Goal: Task Accomplishment & Management: Use online tool/utility

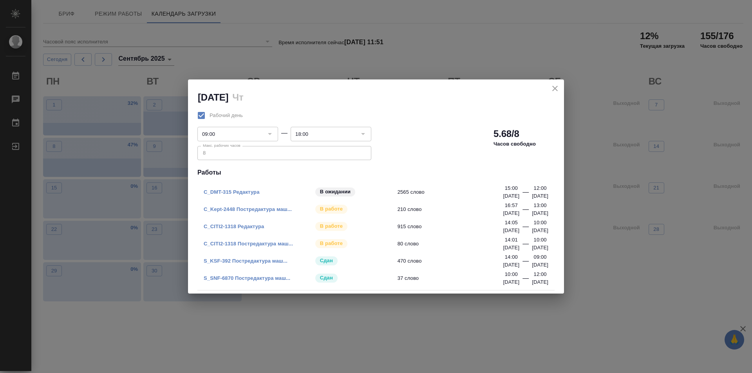
click at [253, 208] on link "C_Kept-2448 Постредактура маш..." at bounding box center [248, 209] width 88 height 6
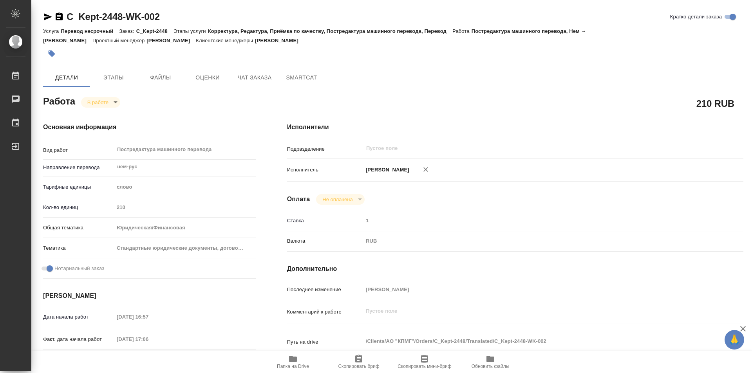
type textarea "x"
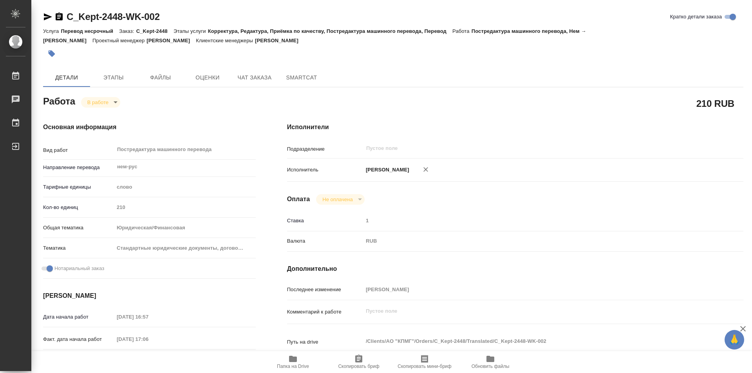
type textarea "x"
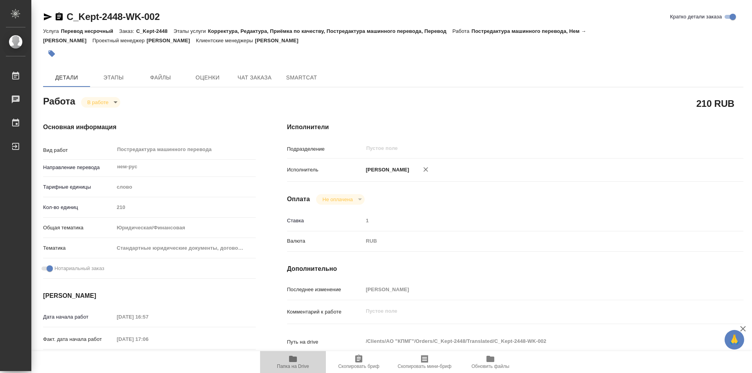
click at [293, 365] on span "Папка на Drive" at bounding box center [293, 366] width 32 height 5
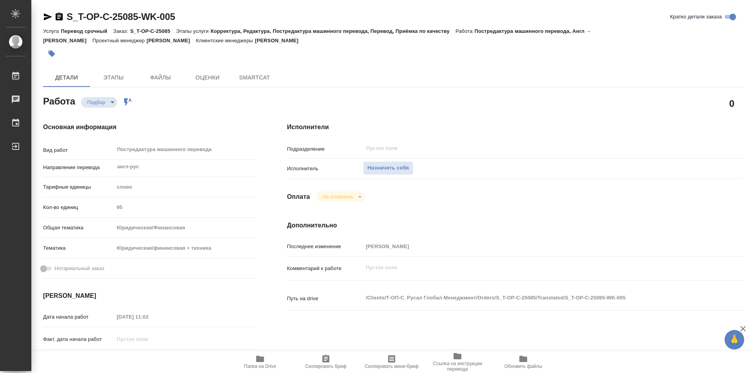
type textarea "x"
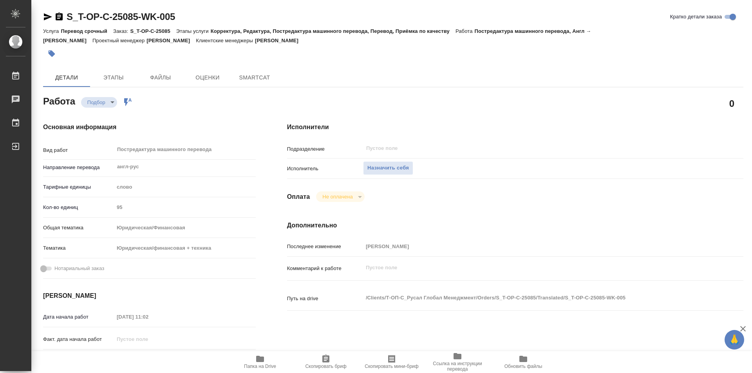
type textarea "x"
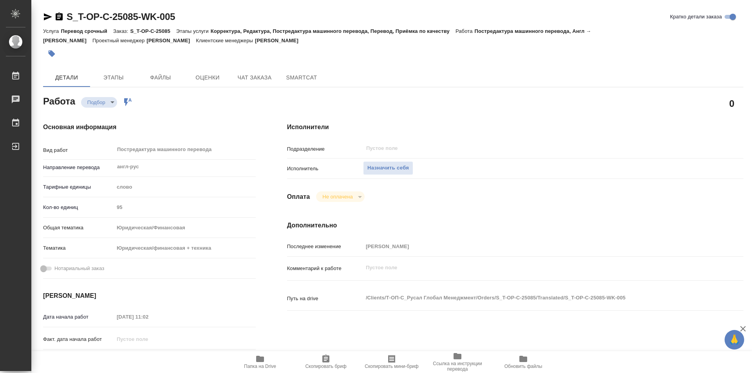
type textarea "x"
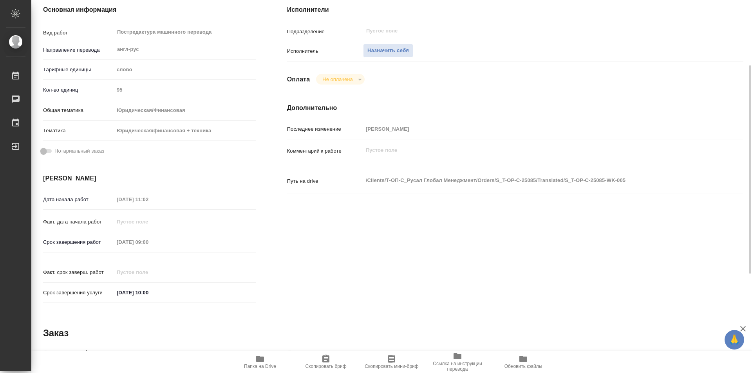
scroll to position [274, 0]
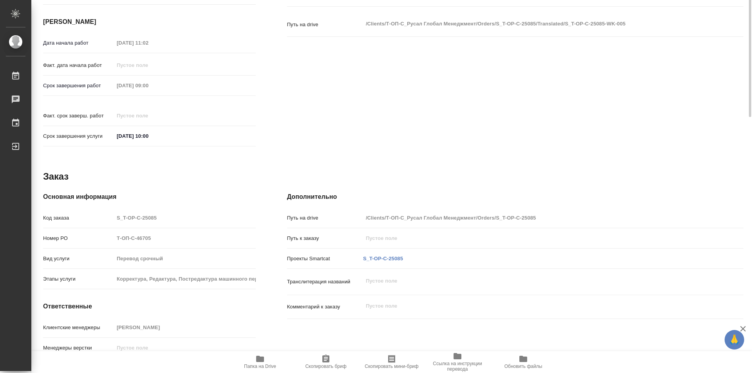
type textarea "x"
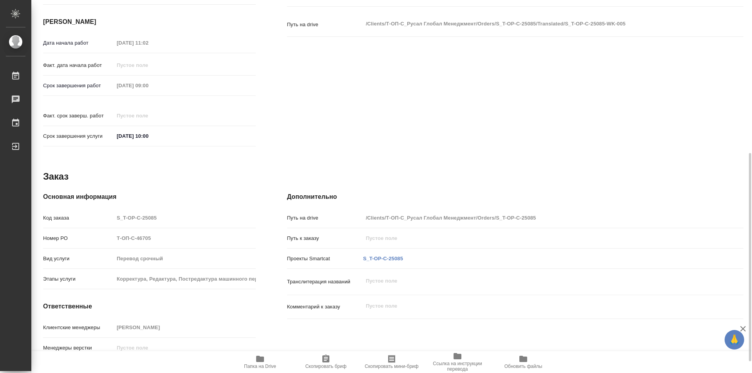
click at [253, 362] on span "Папка на Drive" at bounding box center [260, 361] width 56 height 15
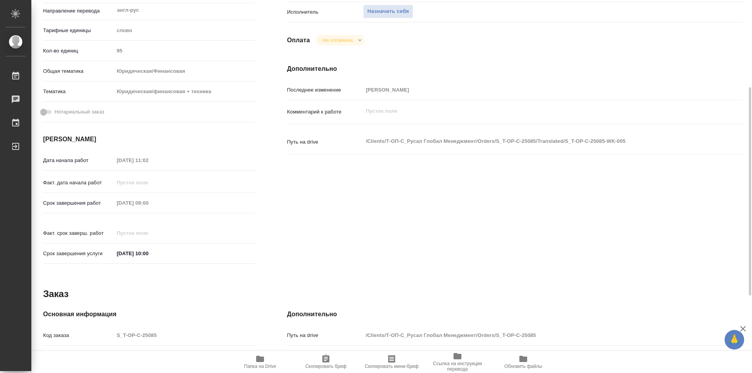
scroll to position [0, 0]
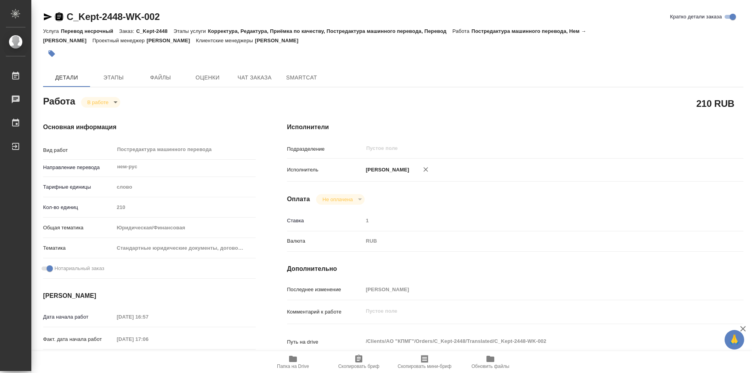
click at [56, 15] on icon "button" at bounding box center [59, 17] width 7 height 8
click at [115, 101] on body "🙏 .cls-1 fill:#fff; AWATERA Kozinets Larisa Работы 0 Чаты График Выйти C_Kept-2…" at bounding box center [376, 186] width 752 height 373
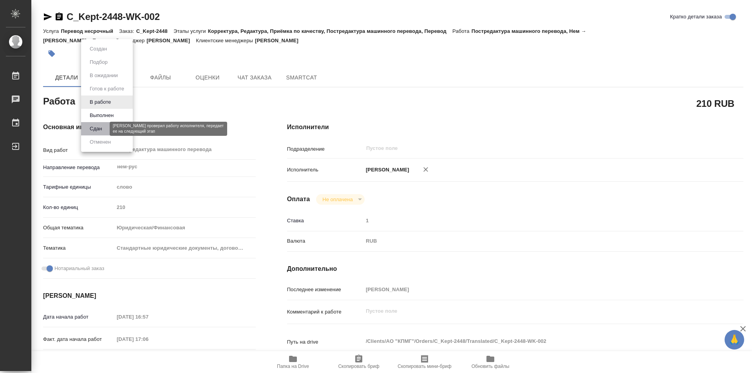
click at [90, 128] on button "Сдан" at bounding box center [95, 129] width 17 height 9
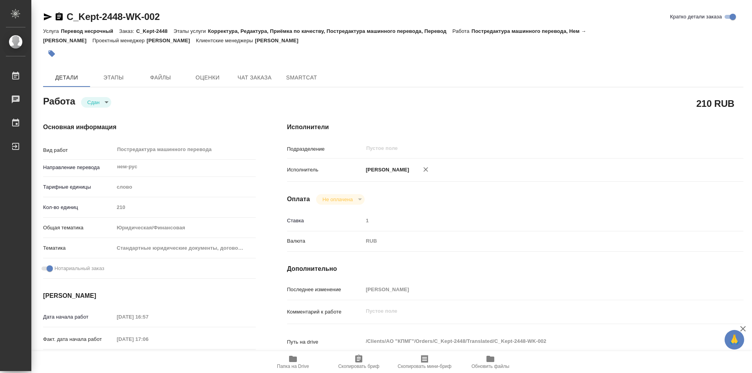
type textarea "x"
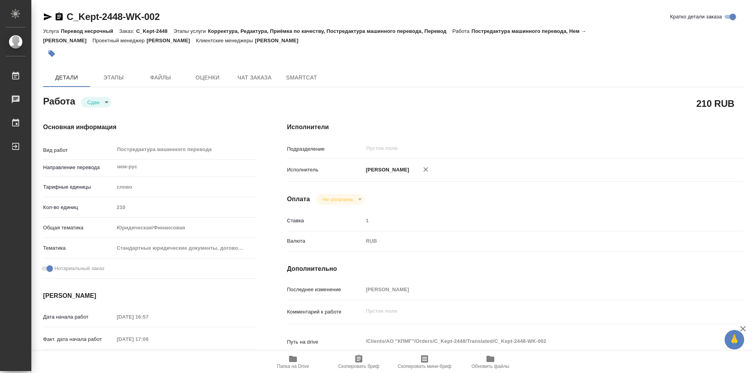
type textarea "x"
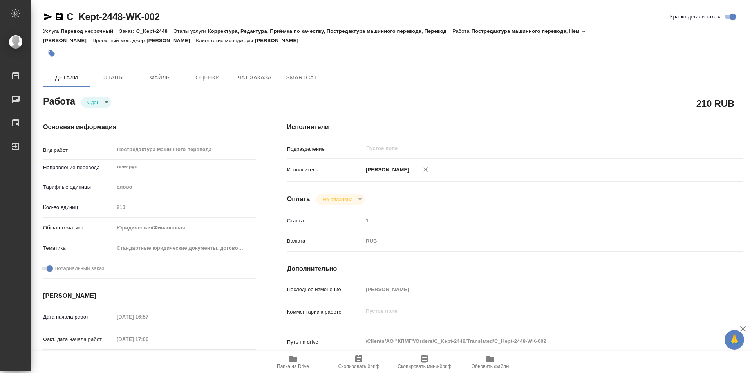
type textarea "x"
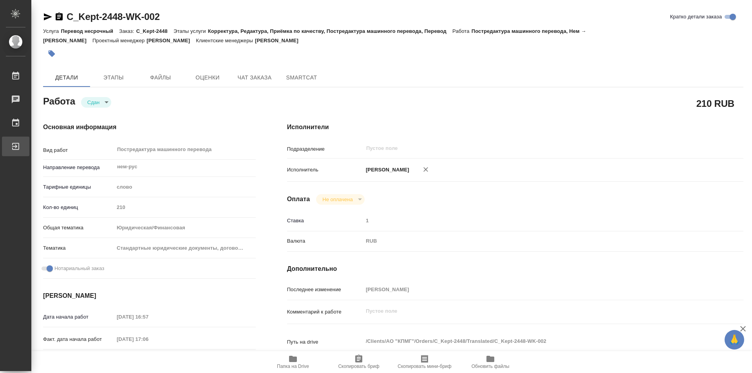
type textarea "x"
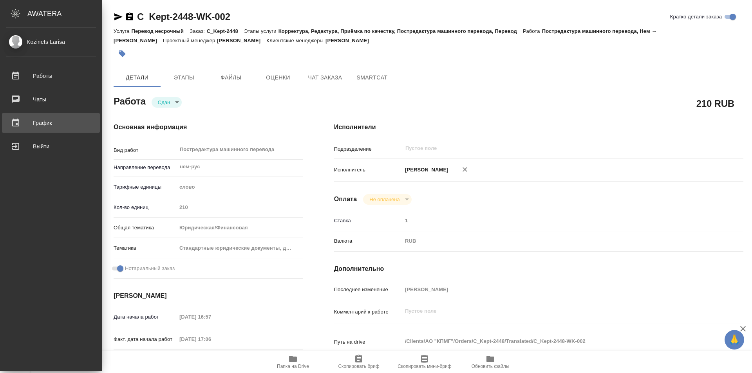
type textarea "x"
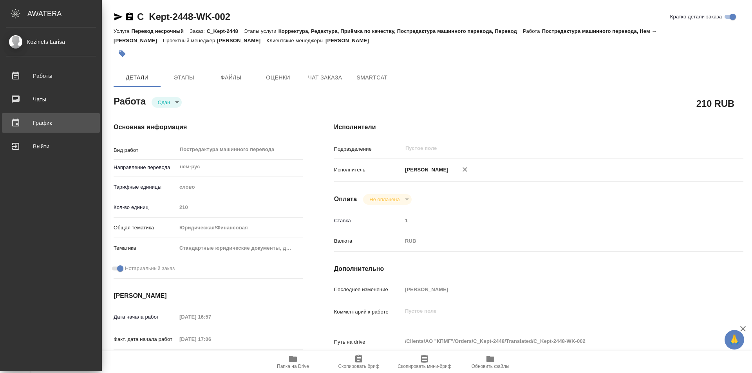
click at [40, 122] on div "График" at bounding box center [51, 123] width 90 height 12
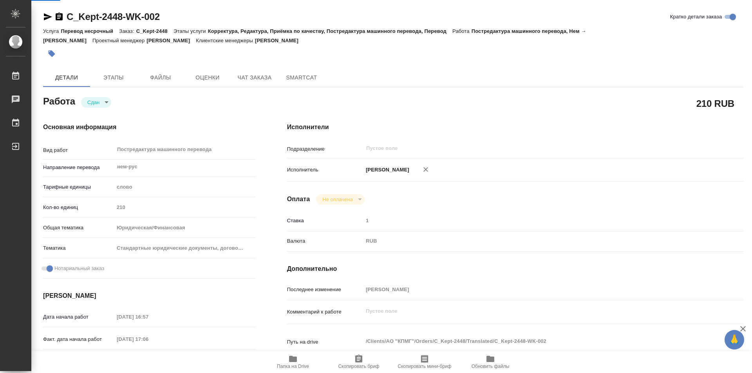
type textarea "x"
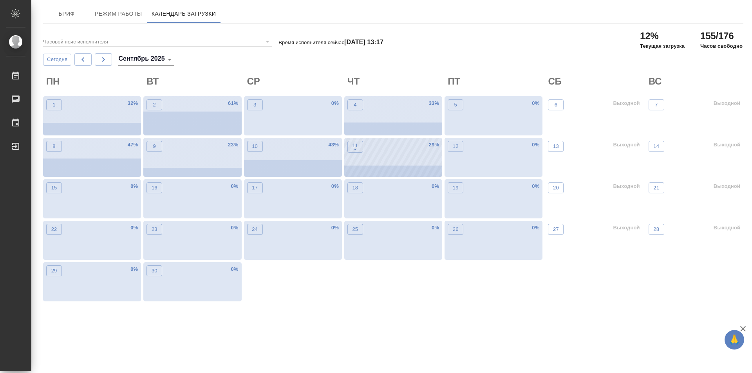
click at [382, 158] on div "11 • 29 %" at bounding box center [393, 157] width 98 height 39
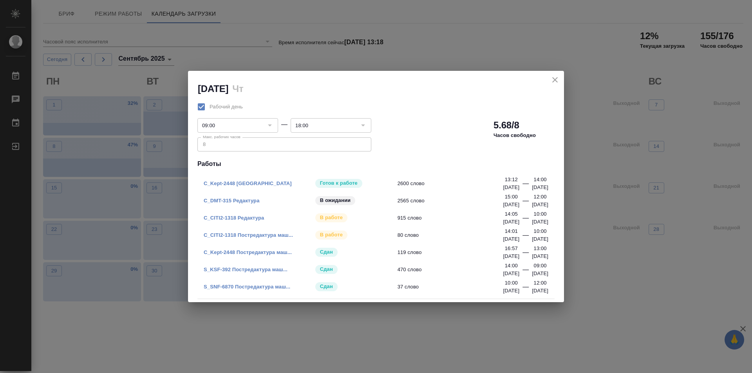
click at [246, 220] on link "C_CITI2-1318 Редактура" at bounding box center [234, 218] width 60 height 6
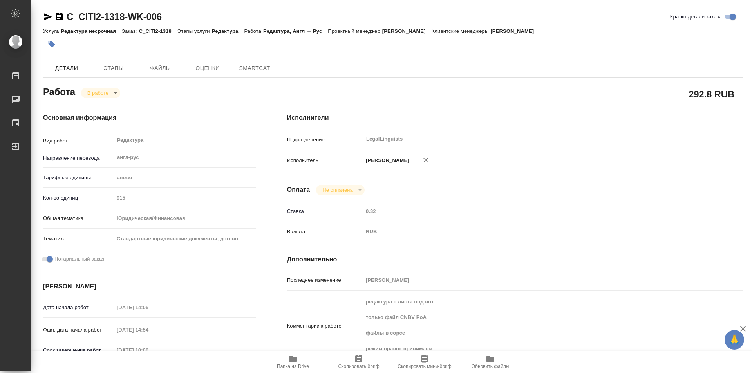
type textarea "x"
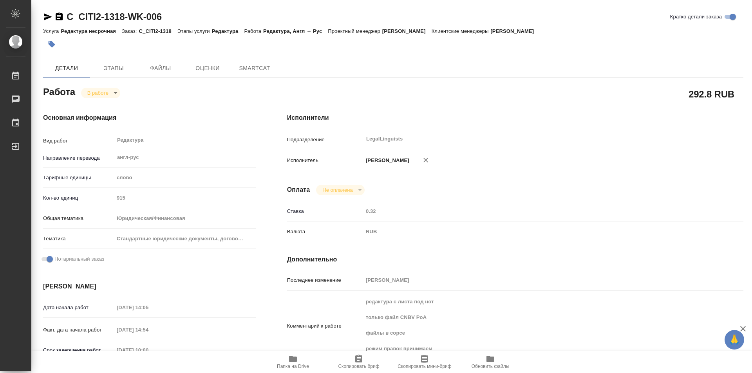
type textarea "x"
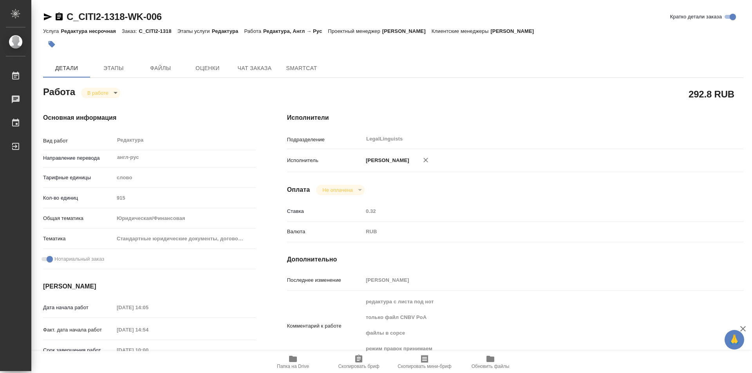
type textarea "x"
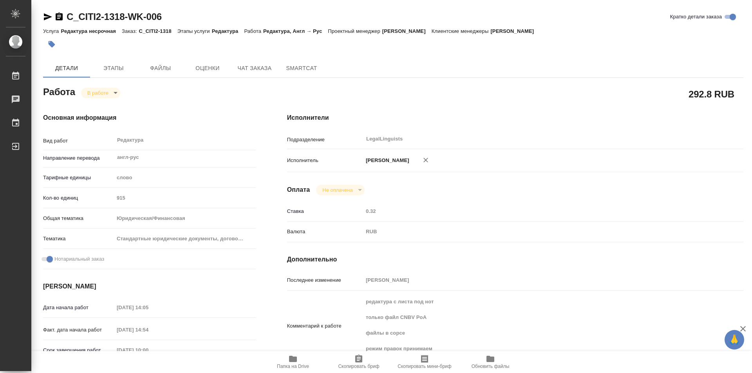
type textarea "x"
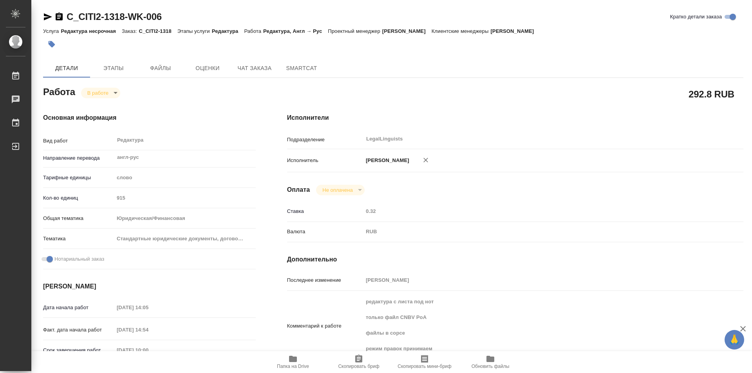
scroll to position [78, 0]
